Goal: Task Accomplishment & Management: Manage account settings

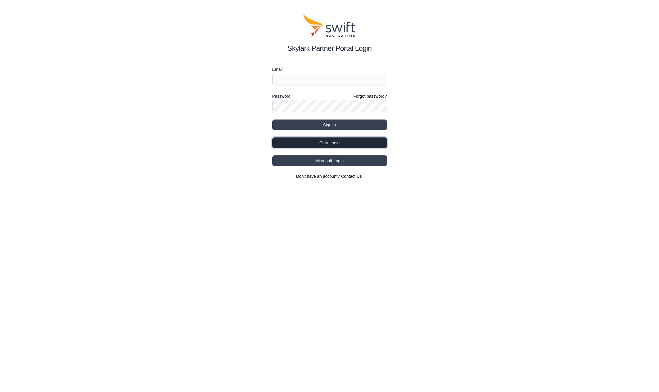
click at [348, 146] on button "Okta Login" at bounding box center [329, 143] width 115 height 11
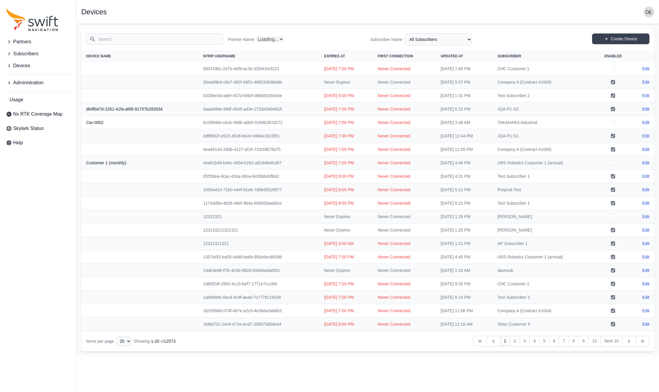
click at [38, 54] on button "Subscribers" at bounding box center [38, 54] width 69 height 12
select select "Partner Name"
drag, startPoint x: 36, startPoint y: 80, endPoint x: 39, endPoint y: 79, distance: 3.0
click at [36, 80] on span "View Subscribers" at bounding box center [29, 78] width 46 height 7
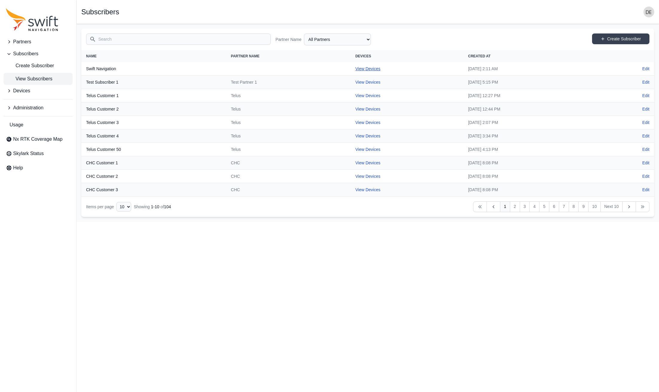
click at [355, 68] on link "View Devices" at bounding box center [367, 68] width 25 height 5
select select "1643c865-6079-4dfb-ab66-e92dd5d63ab6"
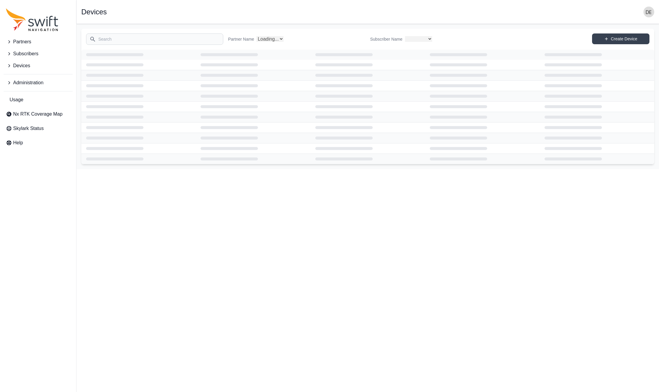
select select "5870157d-3bfd-49a8-a2b7-d91daecdaf78"
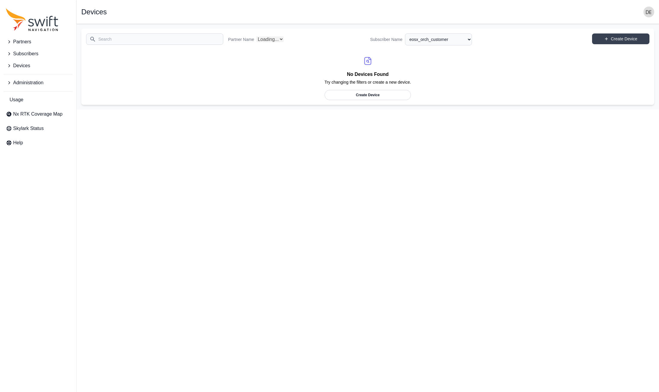
select select "Partner Name"
click at [35, 56] on span "Subscribers" at bounding box center [25, 53] width 25 height 7
click at [425, 39] on select "All Subscribers asdsad ; DROP TABLE "org" ; ㈱試験用 1234 543gfdsgfdsg423543erw aaa…" at bounding box center [438, 39] width 67 height 12
click at [405, 33] on select "All Subscribers asdsad ; DROP TABLE "org" ; ㈱試験用 1234 543gfdsgfdsg423543erw aaa…" at bounding box center [438, 39] width 67 height 12
click at [26, 80] on span "View Subscribers" at bounding box center [29, 78] width 46 height 7
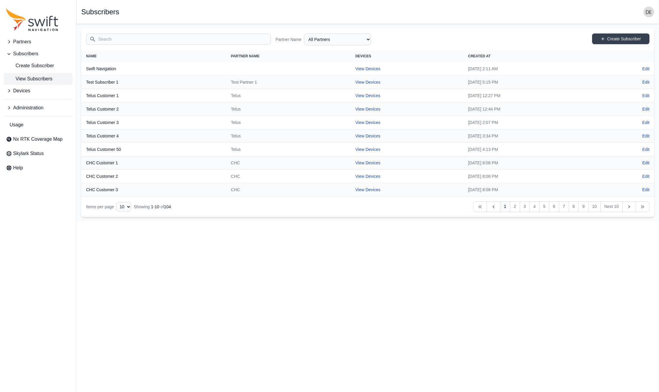
click at [220, 37] on input "Search" at bounding box center [178, 38] width 185 height 11
type input "5870157d-3bfd-49a8-a2b7-d91daecdaf78"
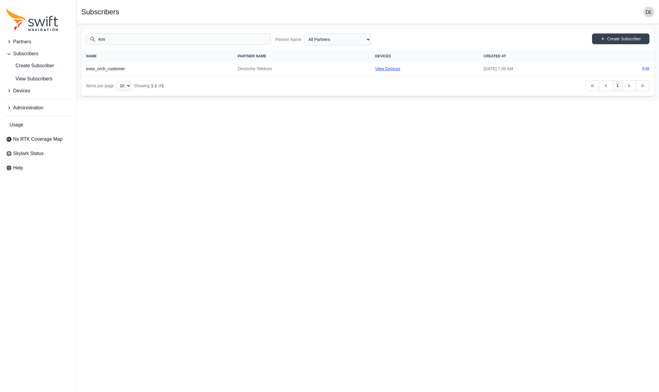
type input "eos"
click at [375, 69] on link "View Devices" at bounding box center [387, 68] width 25 height 5
select select "5870157d-3bfd-49a8-a2b7-d91daecdaf78"
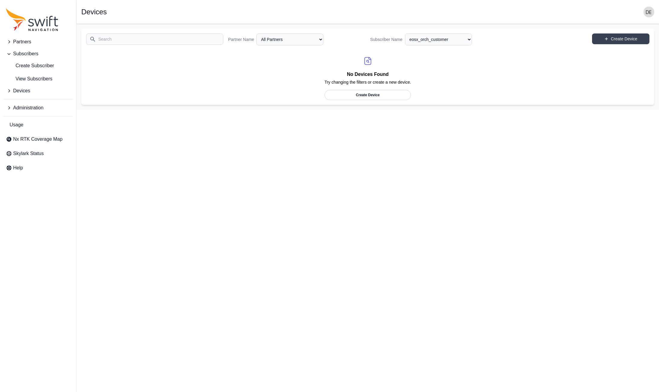
click at [31, 44] on span "Partners" at bounding box center [22, 41] width 18 height 7
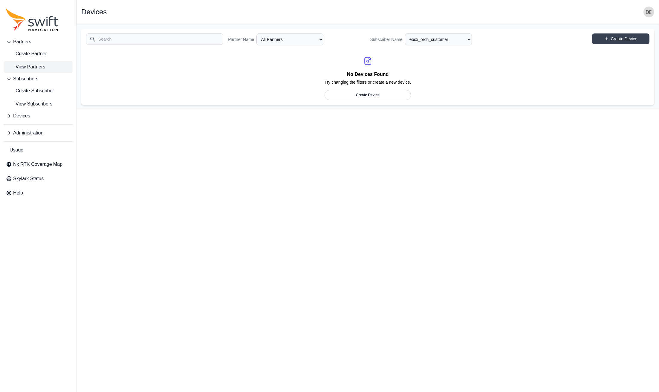
click at [25, 64] on span "View Partners" at bounding box center [25, 66] width 39 height 7
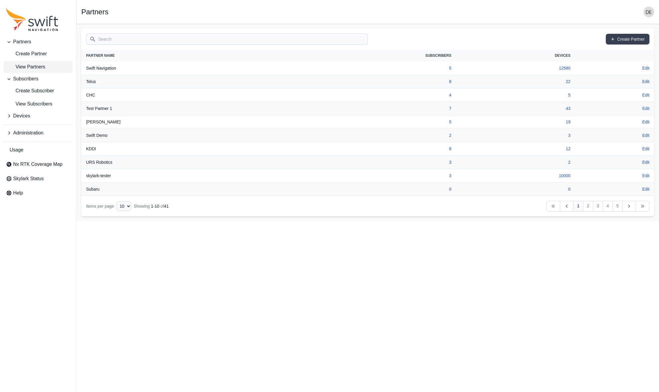
click at [125, 40] on input "Search" at bounding box center [227, 38] width 282 height 11
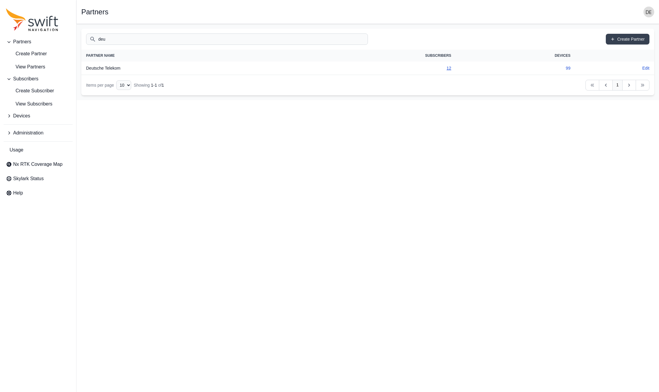
type input "deu"
click at [449, 69] on link "12" at bounding box center [449, 68] width 5 height 5
select select "72fd6c32-a0ec-4b3c-8170-68f53e9147e1"
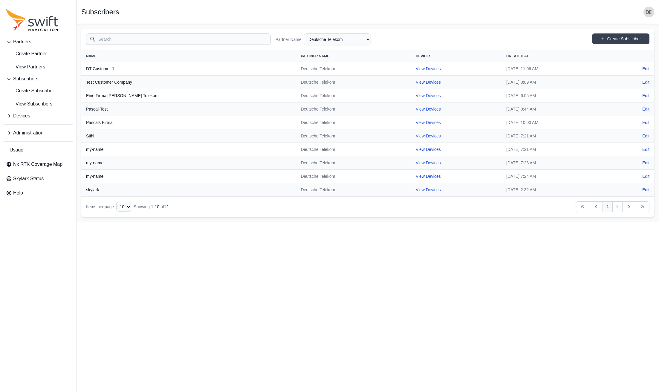
drag, startPoint x: 617, startPoint y: 207, endPoint x: 609, endPoint y: 208, distance: 8.1
click at [617, 207] on link "2" at bounding box center [618, 206] width 10 height 11
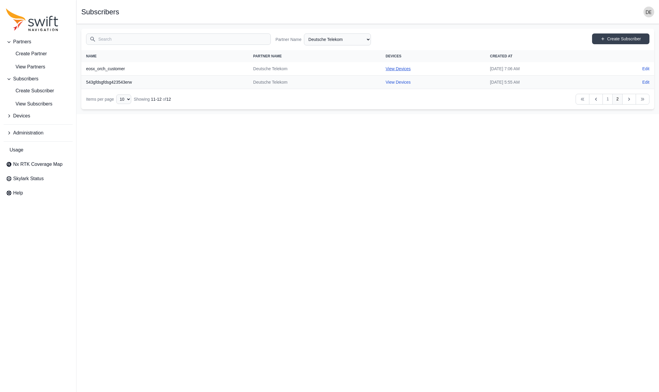
click at [386, 67] on link "View Devices" at bounding box center [398, 68] width 25 height 5
select select "5870157d-3bfd-49a8-a2b7-d91daecdaf78"
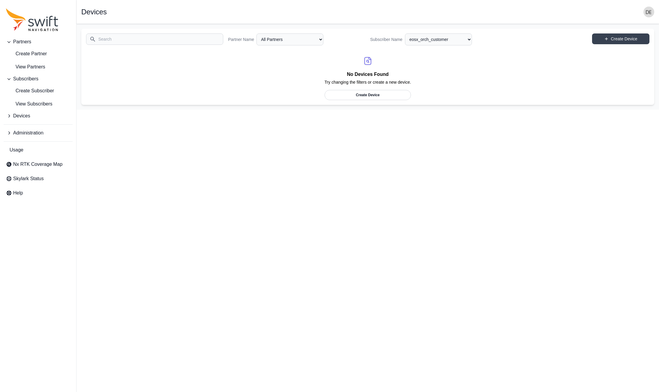
click at [33, 131] on span "Administration" at bounding box center [28, 132] width 30 height 7
drag, startPoint x: 32, startPoint y: 156, endPoint x: 39, endPoint y: 155, distance: 7.0
click at [32, 156] on span "Authorization Groups" at bounding box center [33, 158] width 54 height 7
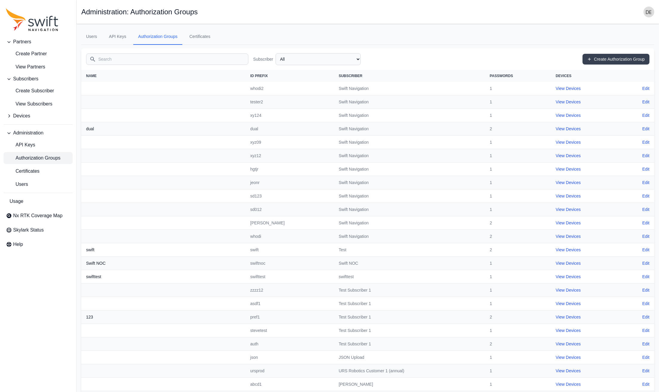
click at [158, 54] on input "Search" at bounding box center [167, 59] width 162 height 11
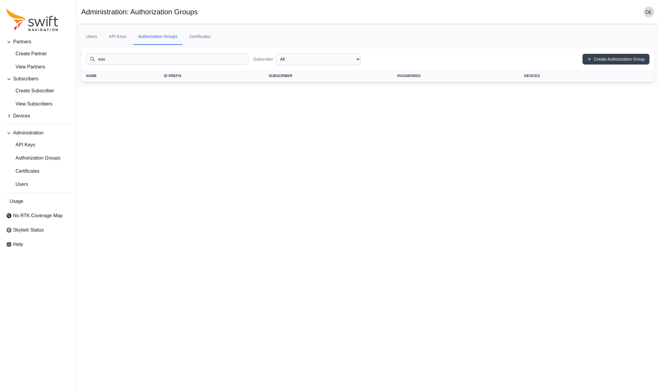
type input "eos"
click at [646, 14] on img "button" at bounding box center [649, 12] width 11 height 11
click at [613, 65] on link "Sign out" at bounding box center [625, 61] width 67 height 11
